Goal: Task Accomplishment & Management: Manage account settings

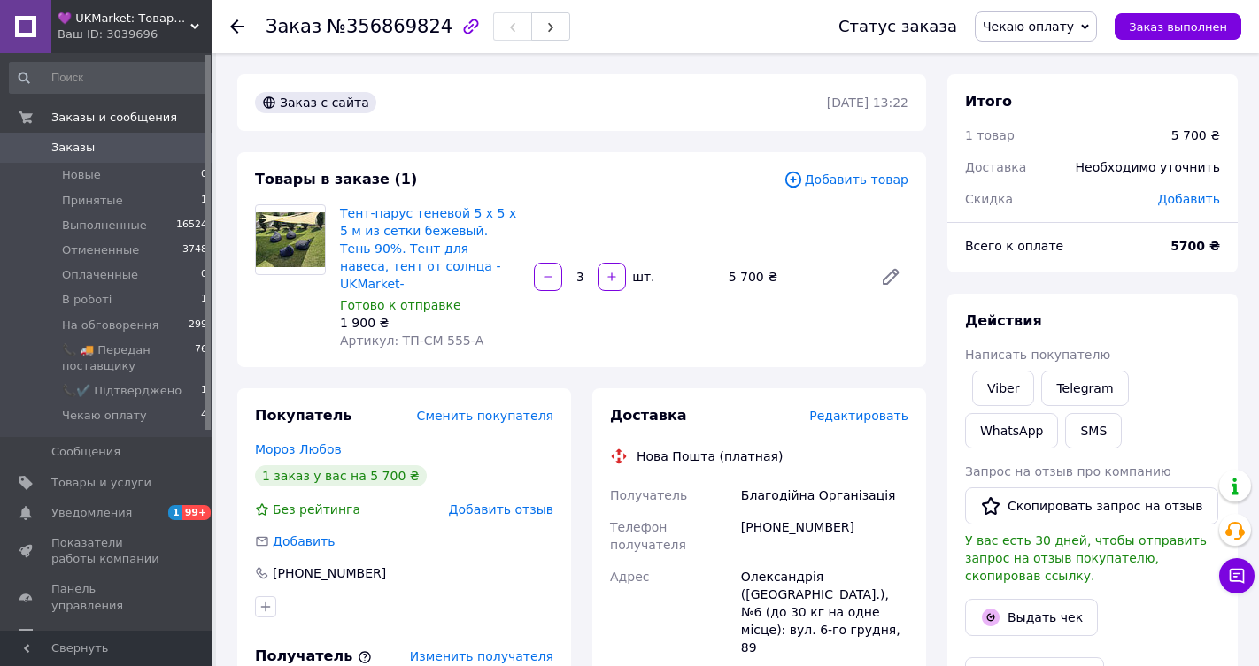
scroll to position [702, 0]
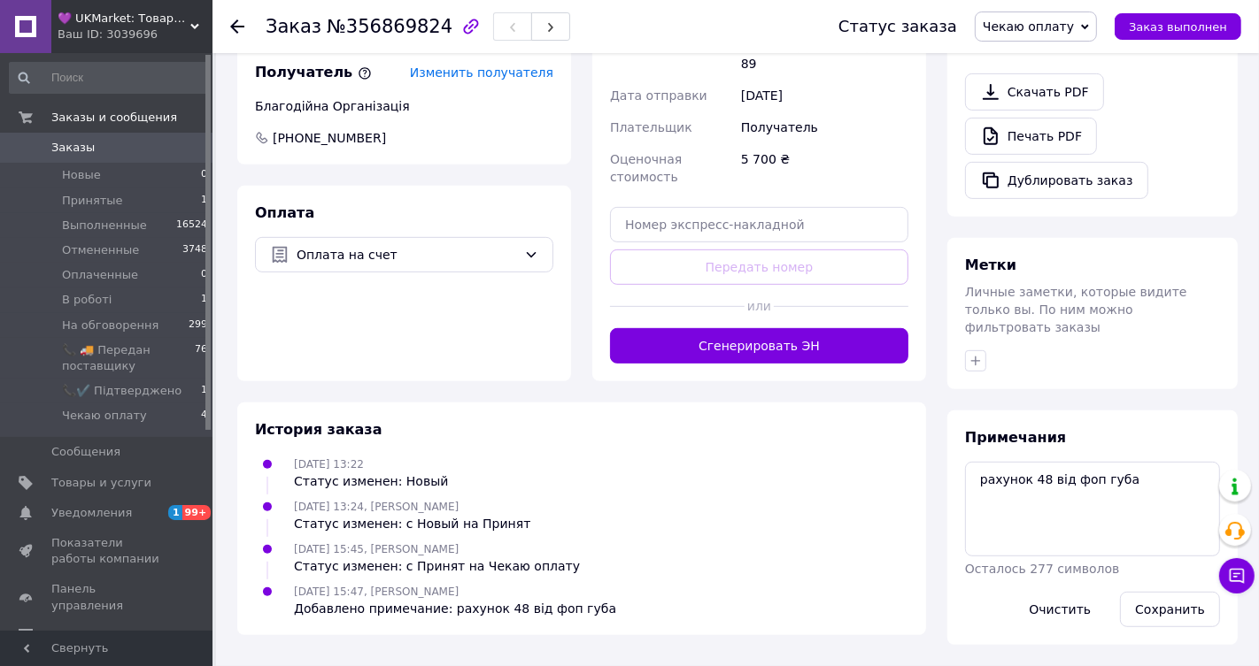
click at [107, 149] on span "Заказы" at bounding box center [107, 148] width 112 height 16
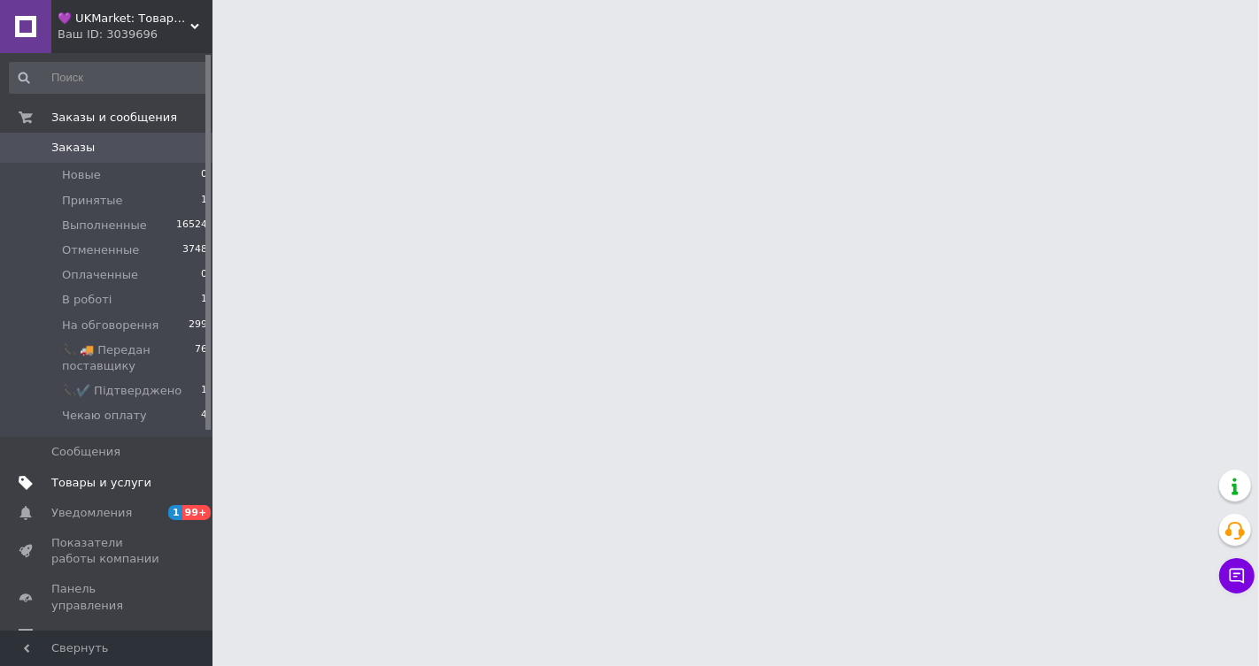
click at [105, 481] on span "Товары и услуги" at bounding box center [101, 483] width 100 height 16
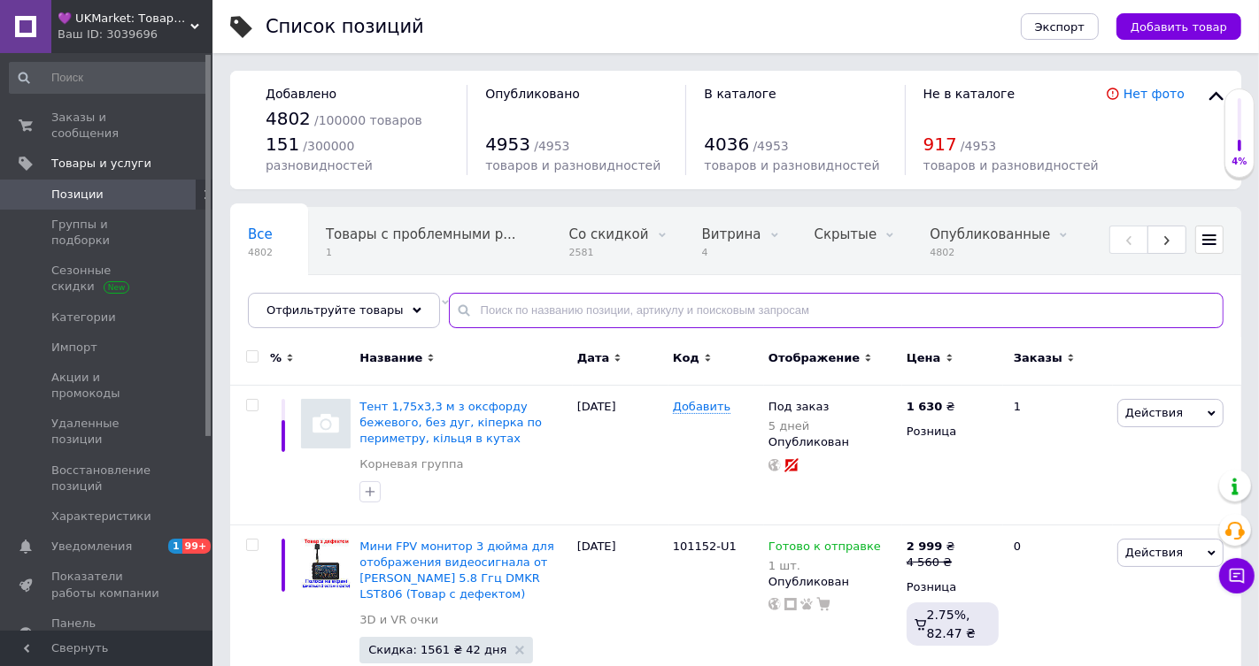
click at [700, 328] on input "text" at bounding box center [836, 310] width 774 height 35
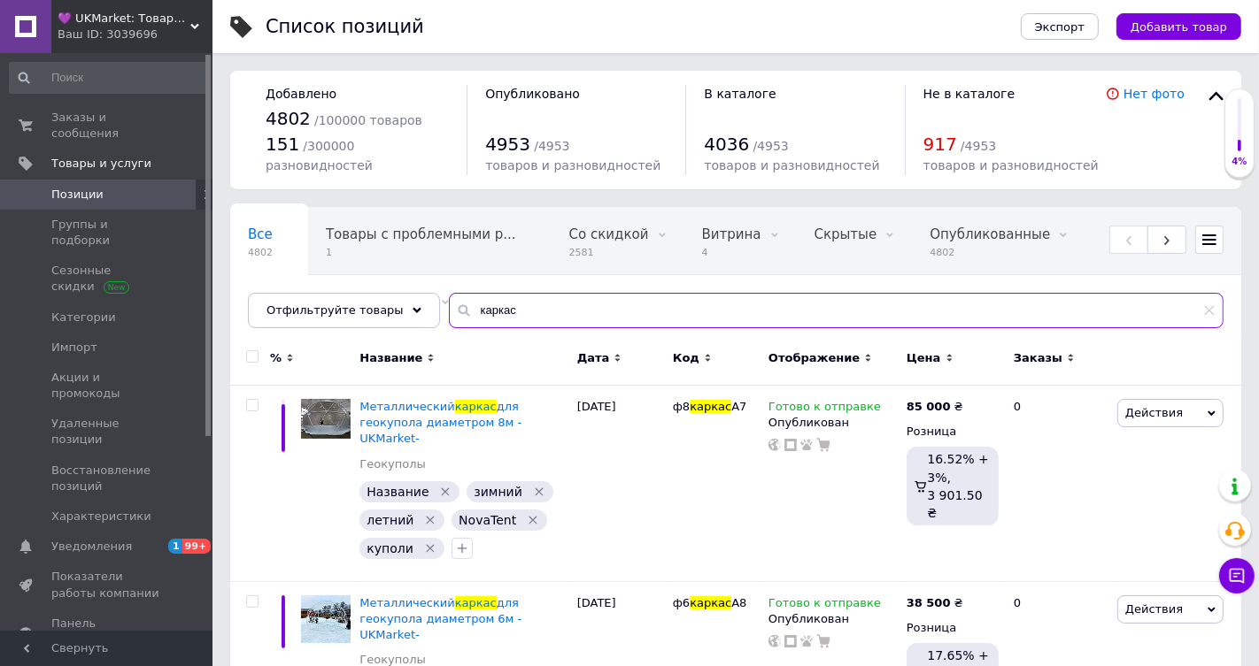
click at [527, 320] on input "каркас" at bounding box center [836, 310] width 774 height 35
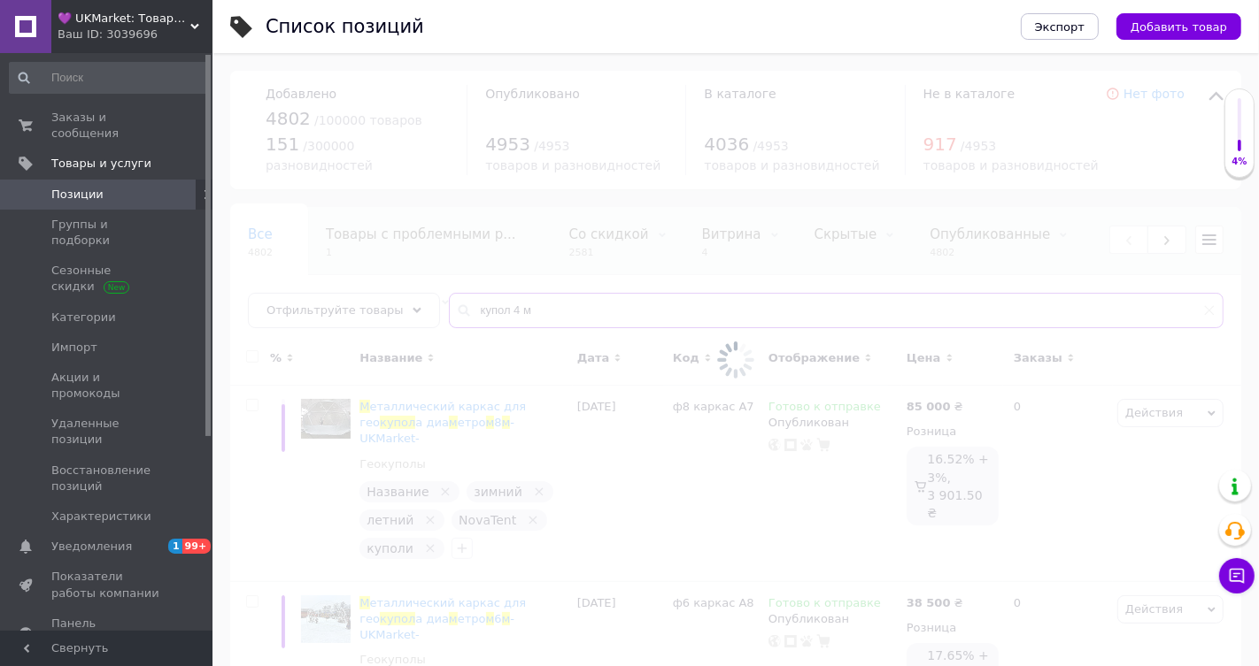
type input "купол 4 м"
